Goal: Task Accomplishment & Management: Manage account settings

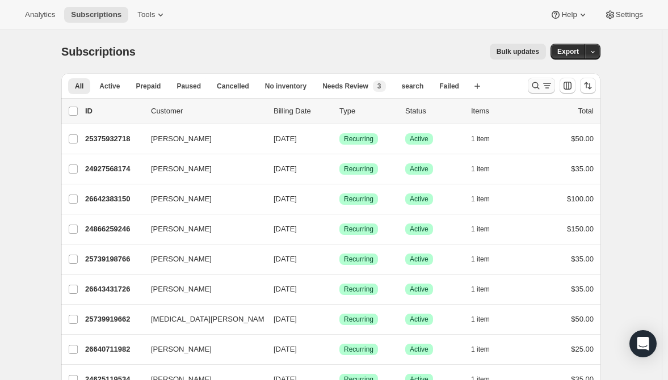
click at [535, 82] on icon "Search and filter results" at bounding box center [535, 85] width 11 height 11
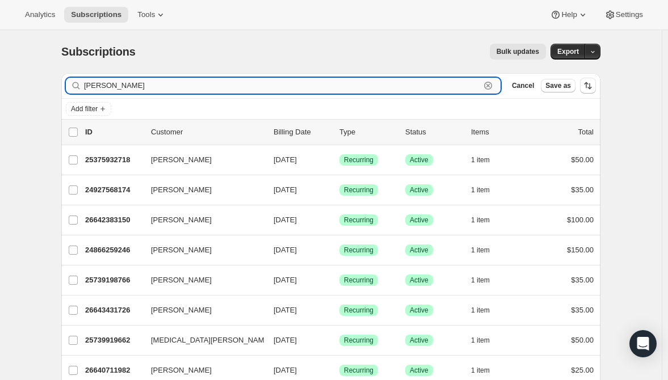
type input "[PERSON_NAME]"
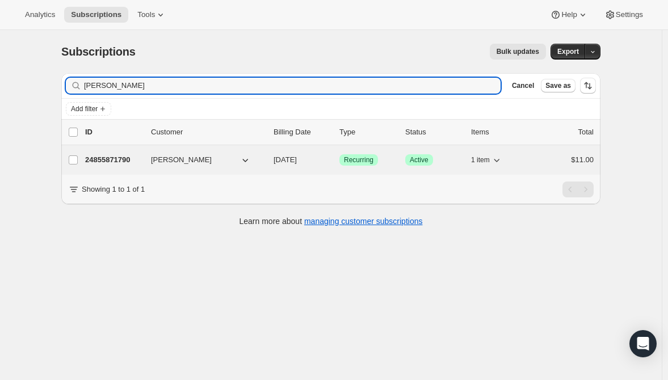
click at [111, 159] on p "24855871790" at bounding box center [113, 159] width 57 height 11
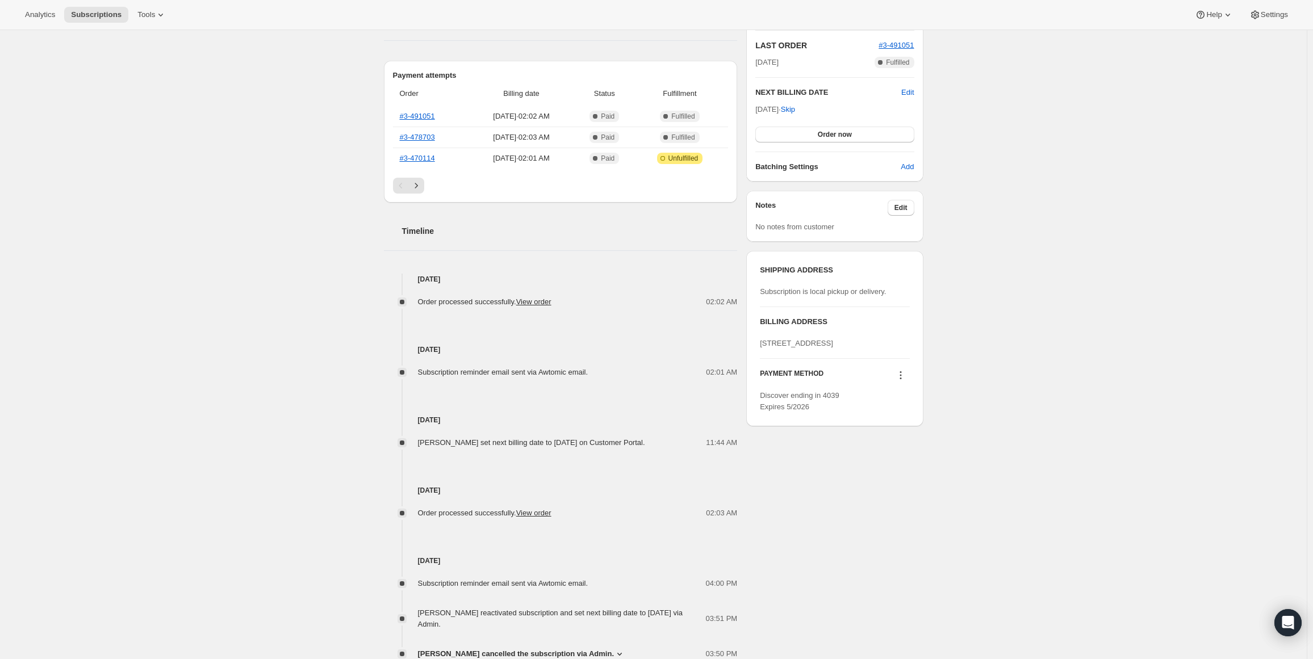
scroll to position [284, 0]
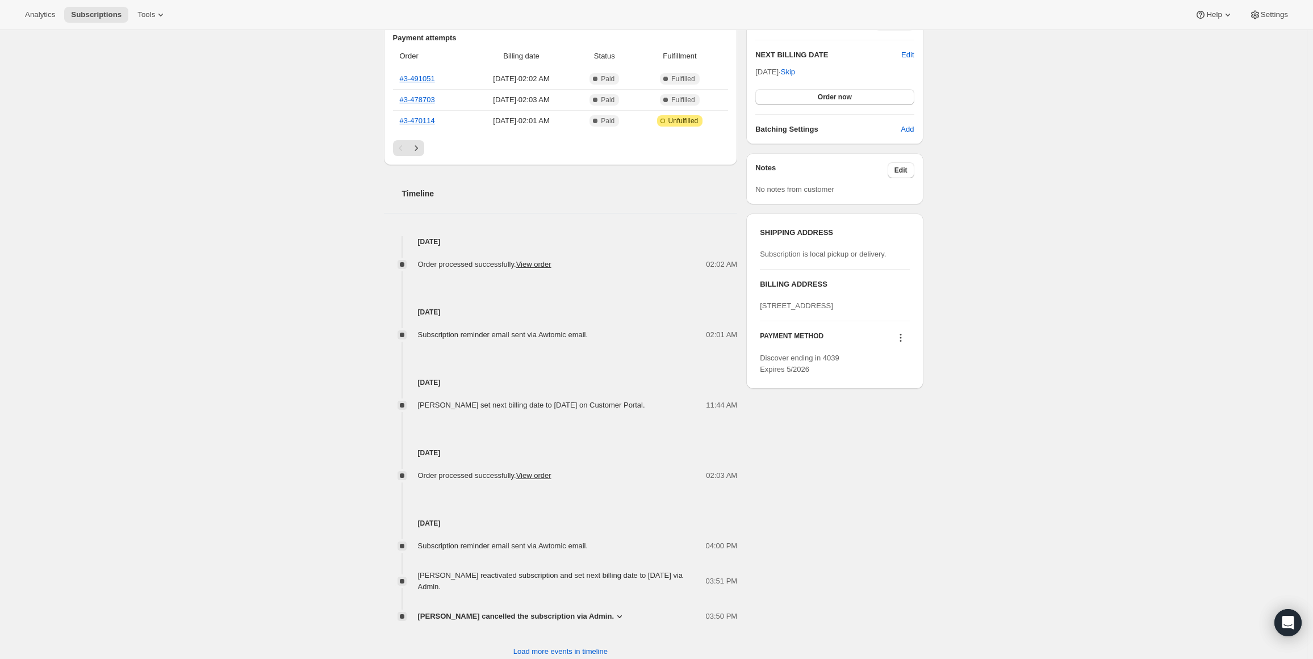
click at [906, 343] on icon at bounding box center [900, 337] width 11 height 11
click at [902, 380] on span "Send link to update card" at bounding box center [902, 380] width 79 height 9
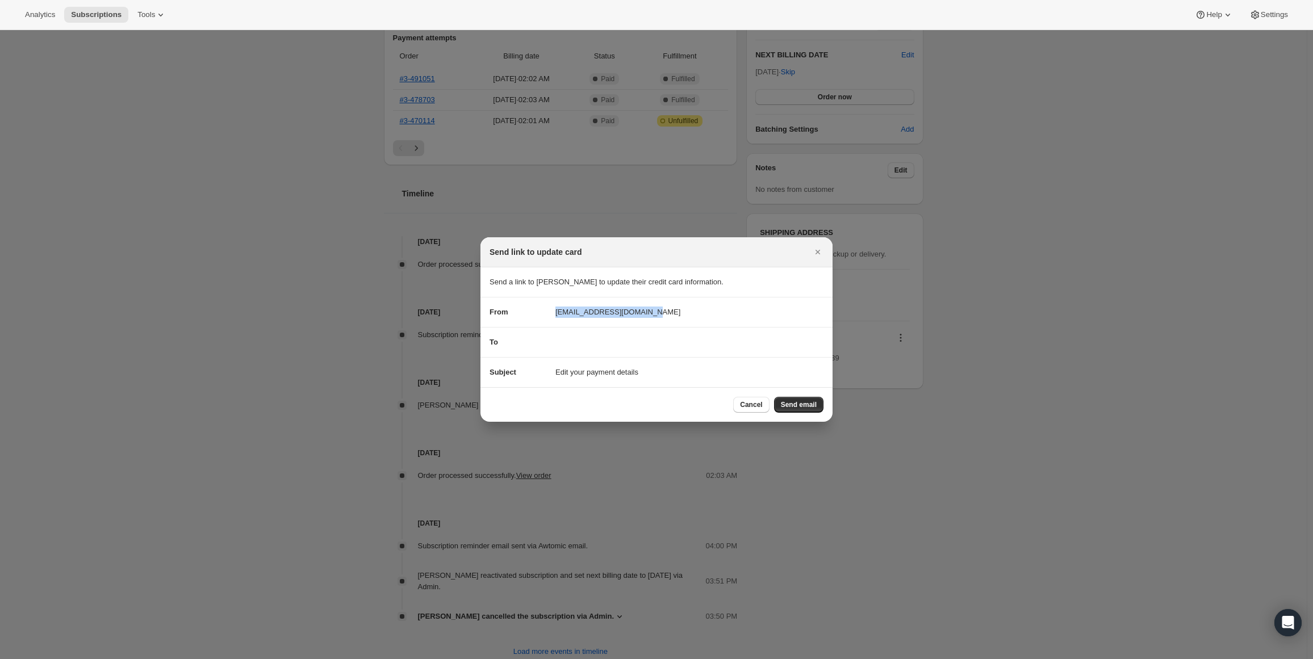
drag, startPoint x: 630, startPoint y: 307, endPoint x: 537, endPoint y: 307, distance: 92.5
click at [537, 307] on div "From dailyhope@pastorrick.com" at bounding box center [656, 312] width 334 height 11
click at [553, 346] on div "To" at bounding box center [656, 342] width 334 height 11
click at [593, 345] on div "To" at bounding box center [656, 342] width 334 height 11
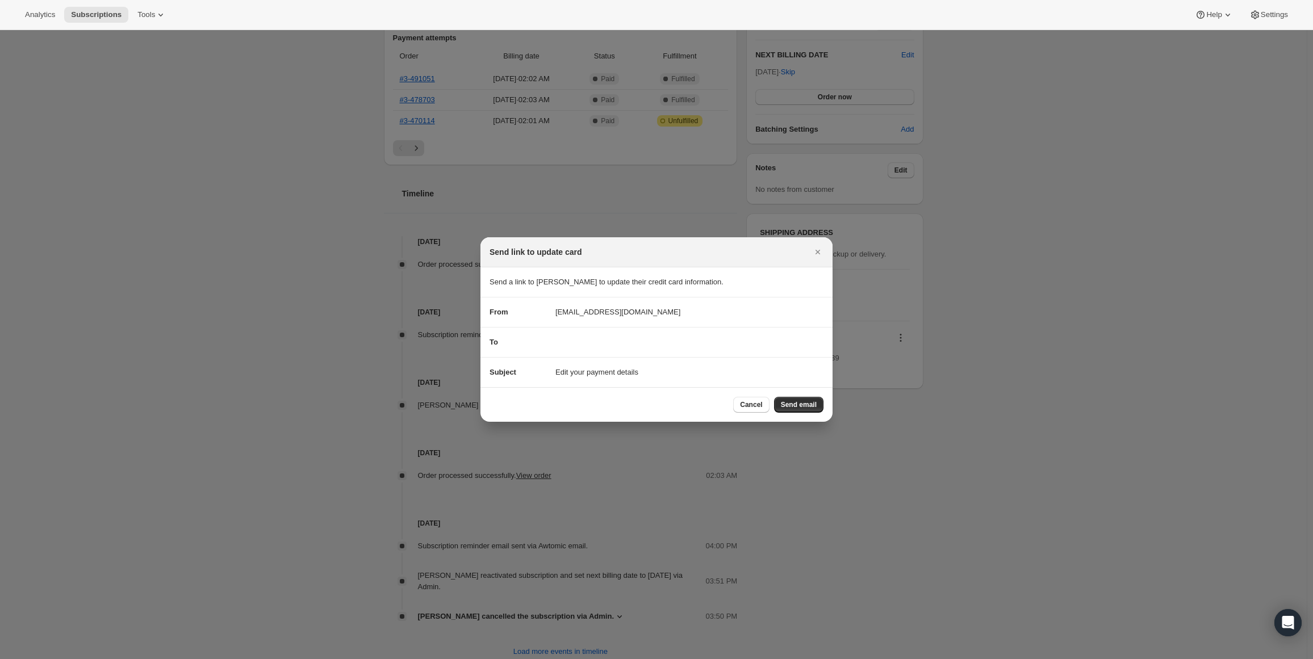
click at [619, 344] on div "To" at bounding box center [656, 342] width 334 height 11
click at [569, 336] on section "To" at bounding box center [656, 343] width 352 height 30
click at [562, 346] on div "To" at bounding box center [656, 342] width 334 height 11
click at [563, 350] on section "To" at bounding box center [656, 343] width 352 height 30
click at [747, 405] on span "Cancel" at bounding box center [751, 404] width 22 height 9
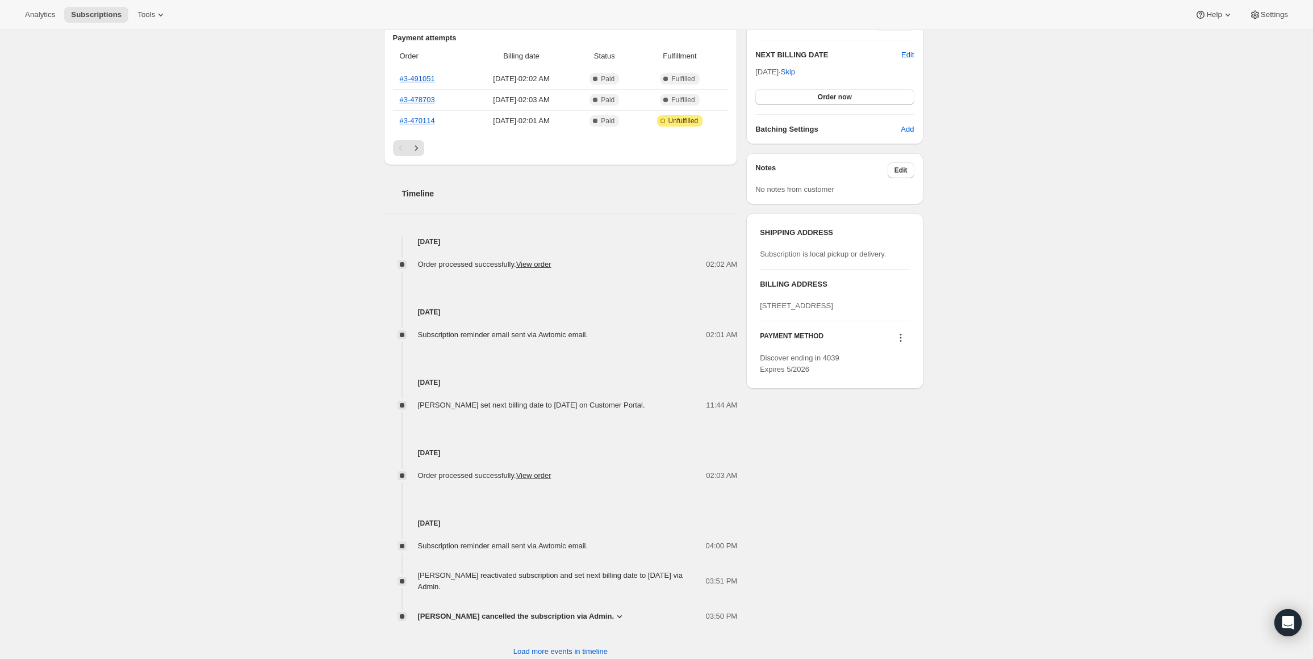
click at [1013, 284] on div "Subscription #24855871790. This page is ready Subscription #24855871790 Success…" at bounding box center [653, 218] width 1306 height 945
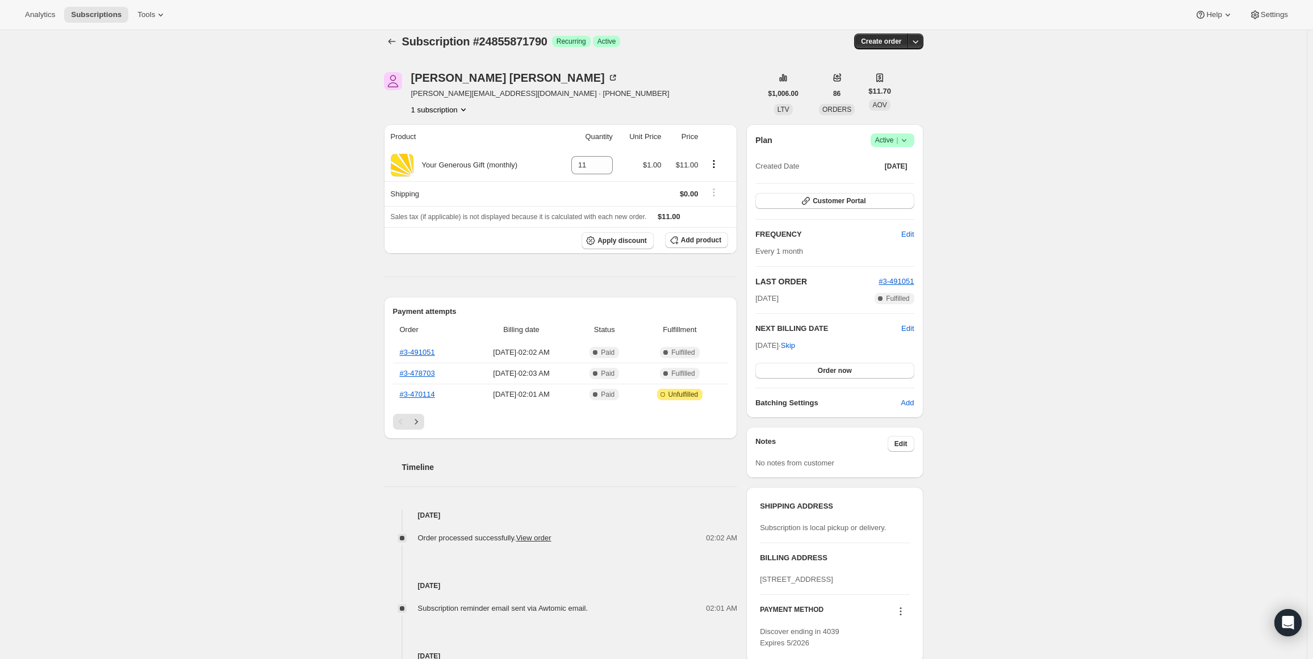
scroll to position [0, 0]
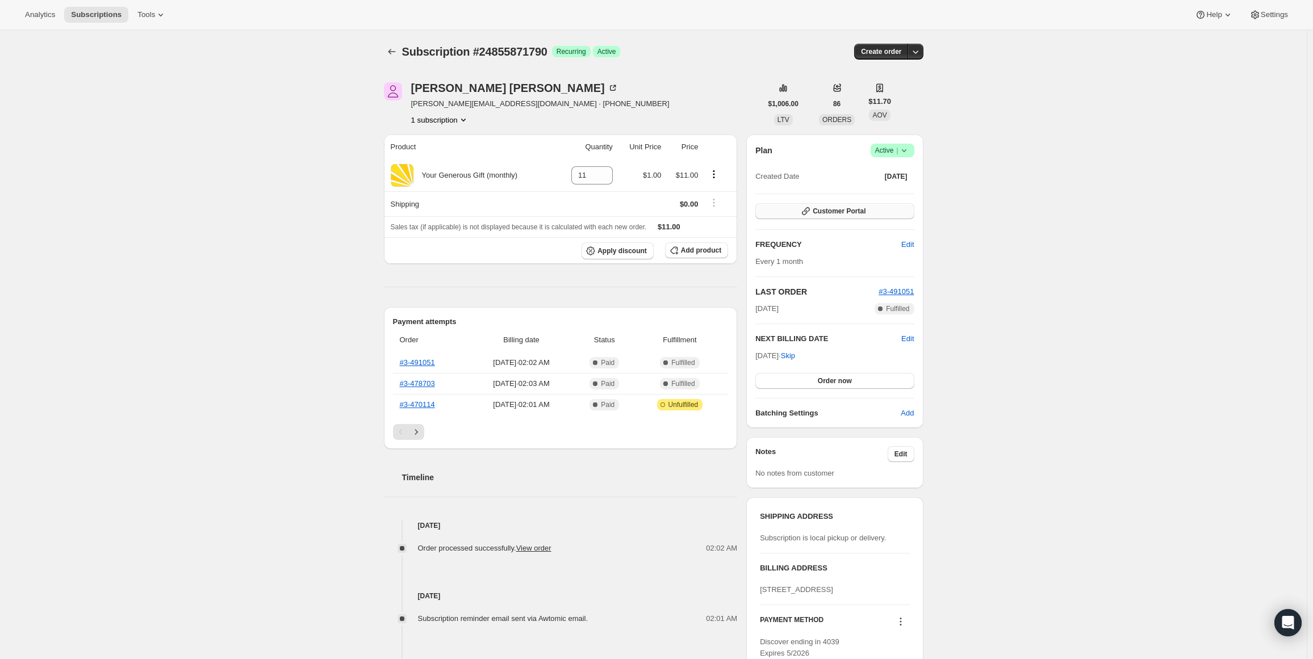
click at [839, 210] on span "Customer Portal" at bounding box center [838, 211] width 53 height 9
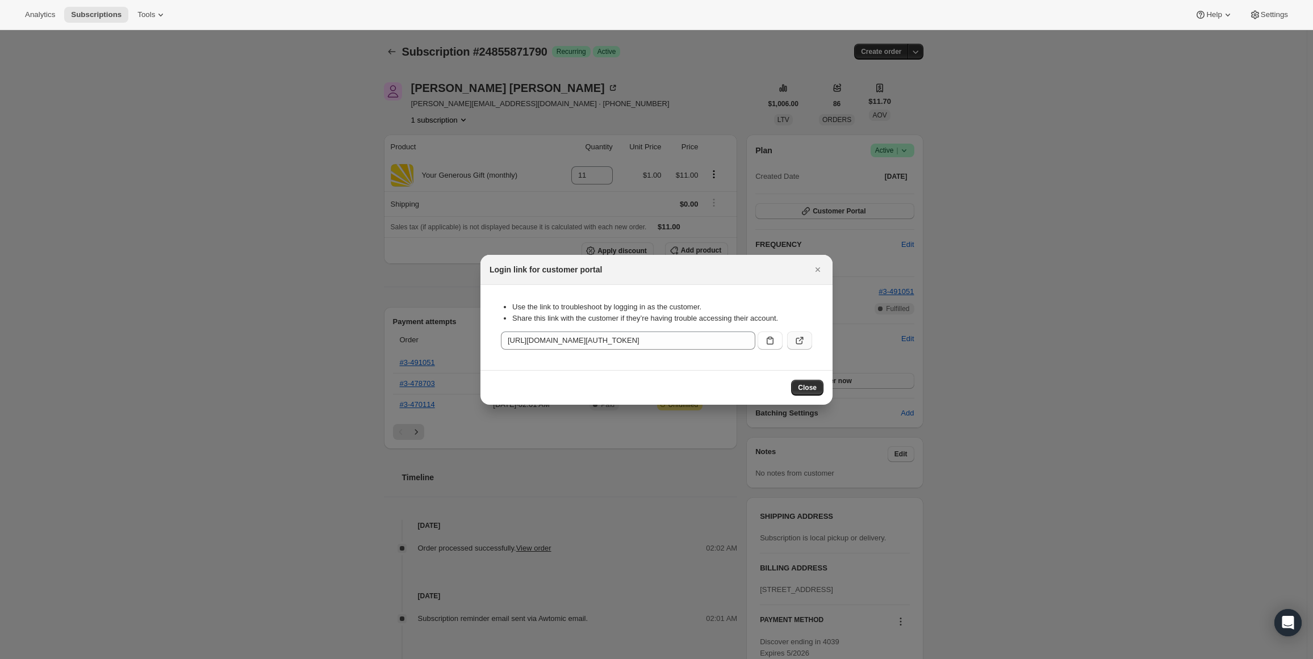
click at [800, 341] on icon ":r1h:" at bounding box center [799, 340] width 11 height 11
click at [808, 383] on span "Close" at bounding box center [807, 387] width 19 height 9
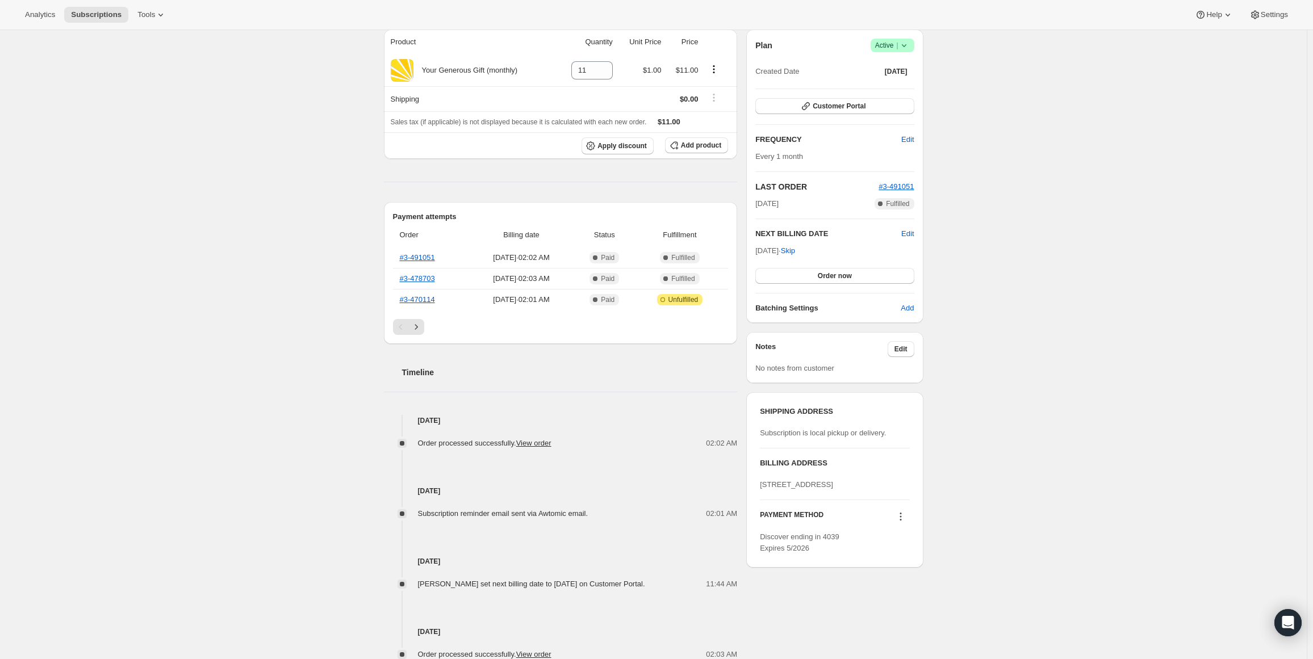
scroll to position [170, 0]
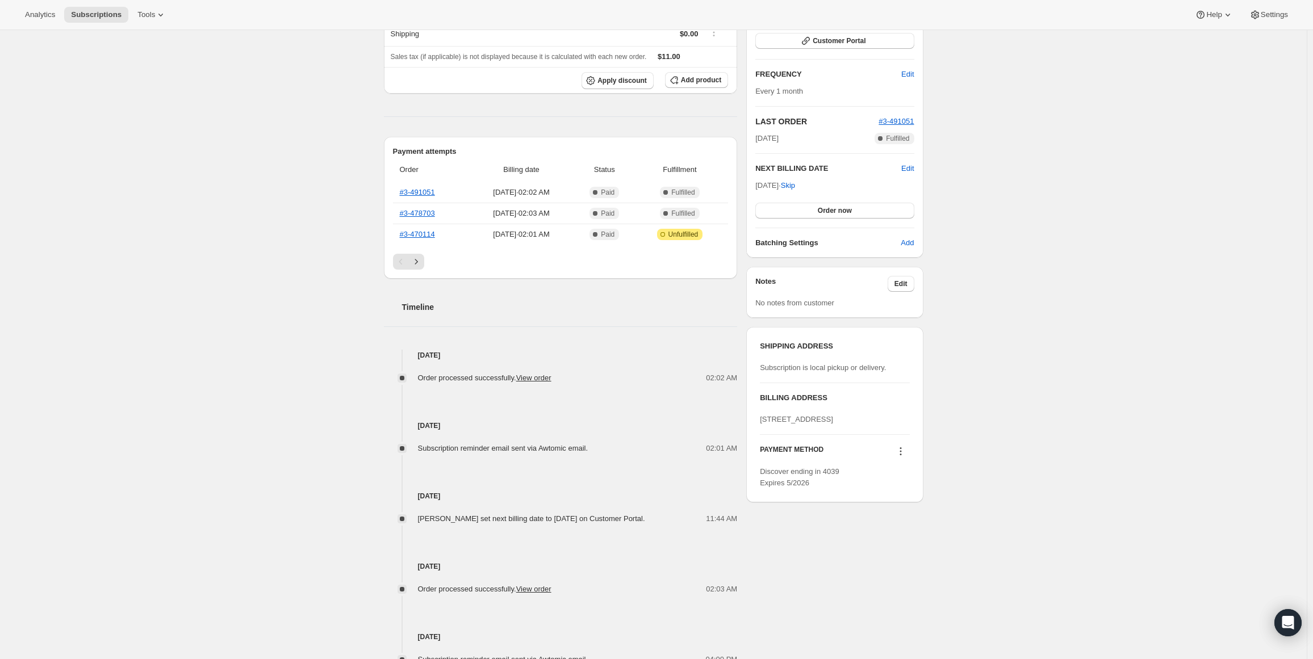
click at [1022, 241] on div "Subscription #24855871790. This page is ready Subscription #24855871790 Success…" at bounding box center [653, 332] width 1306 height 945
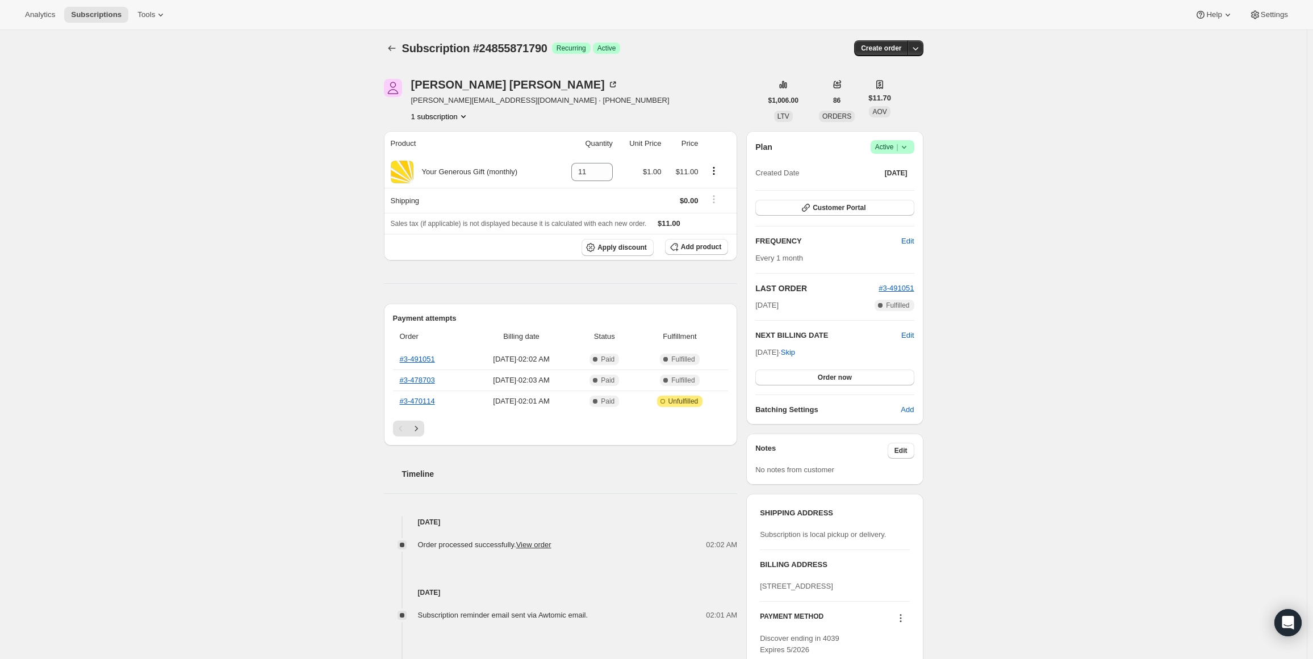
scroll to position [0, 0]
click at [397, 52] on icon "Subscriptions" at bounding box center [391, 51] width 11 height 11
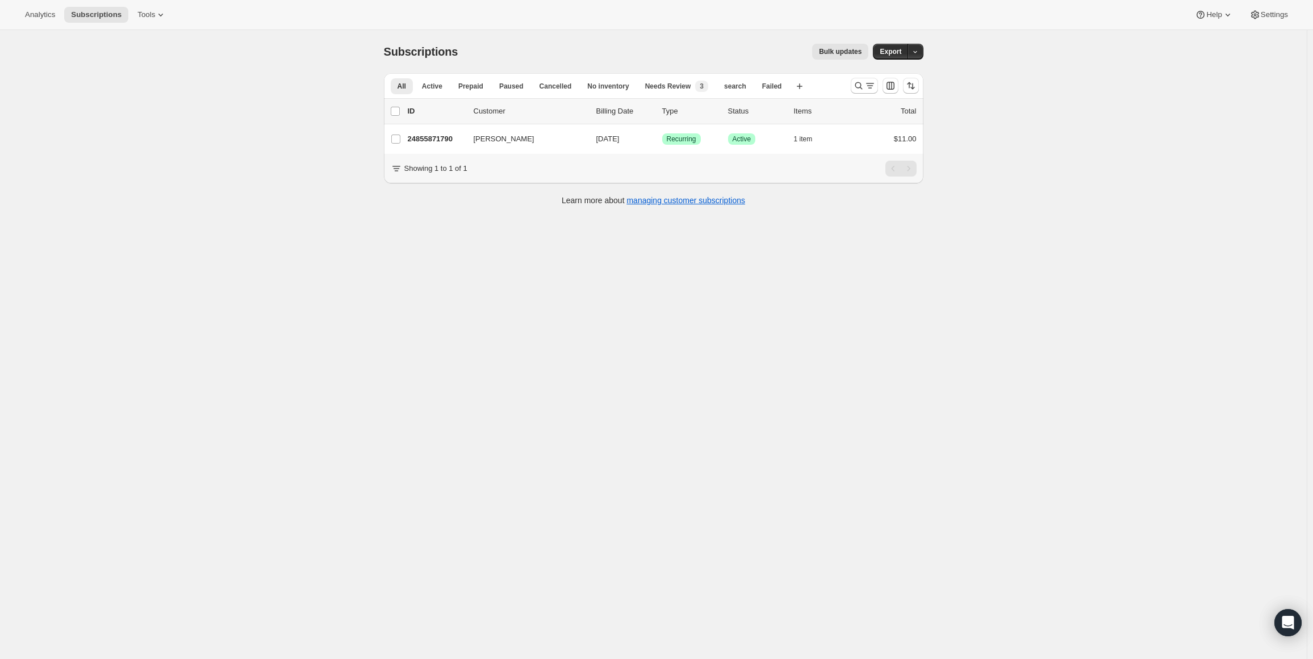
click at [184, 115] on div "Subscriptions. This page is ready Subscriptions Bulk updates More actions Bulk …" at bounding box center [653, 359] width 1306 height 659
